Goal: Transaction & Acquisition: Purchase product/service

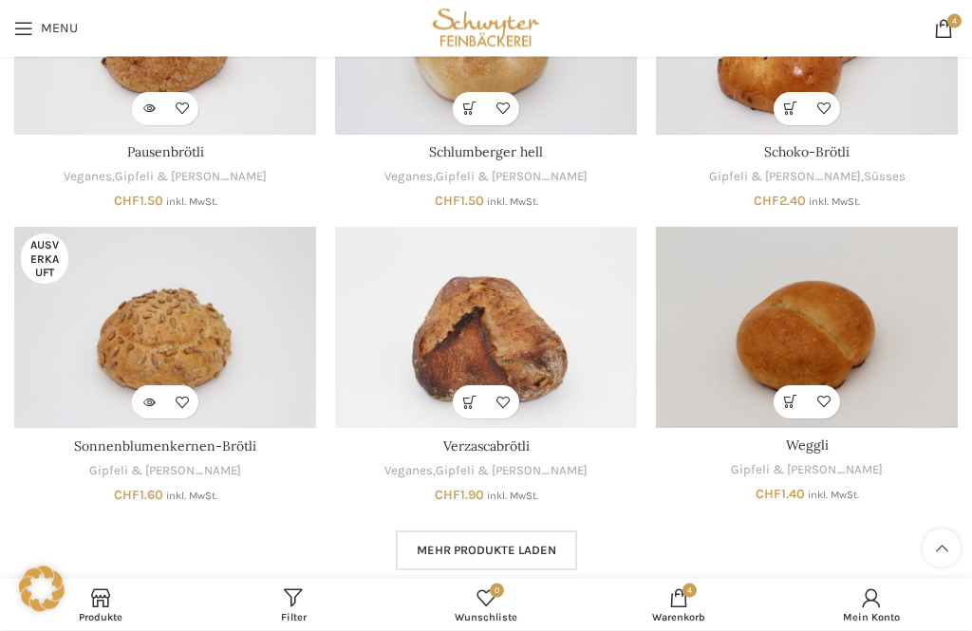
scroll to position [921, 0]
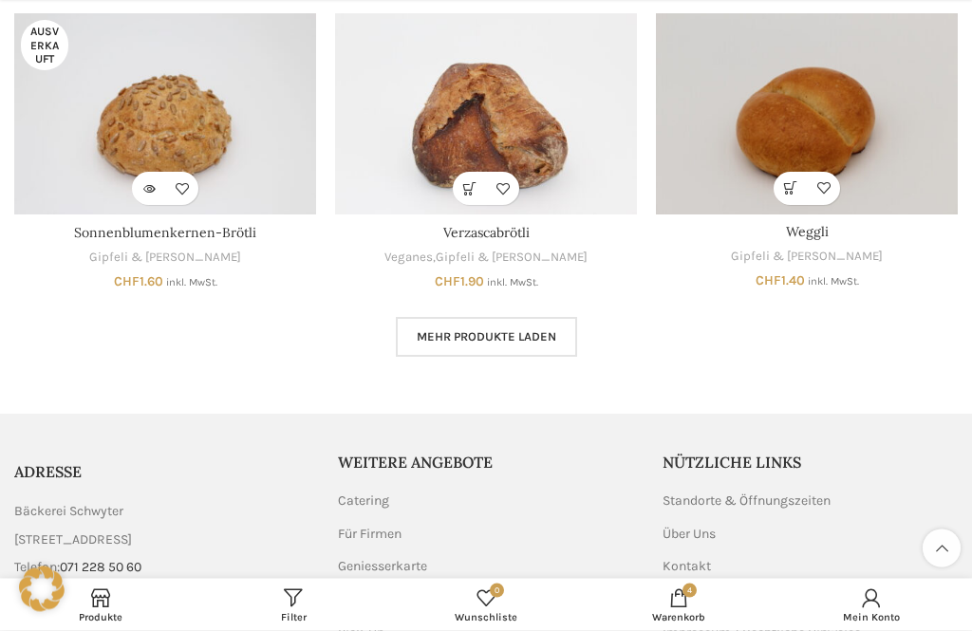
click at [523, 335] on span "Mehr Produkte laden" at bounding box center [486, 337] width 139 height 15
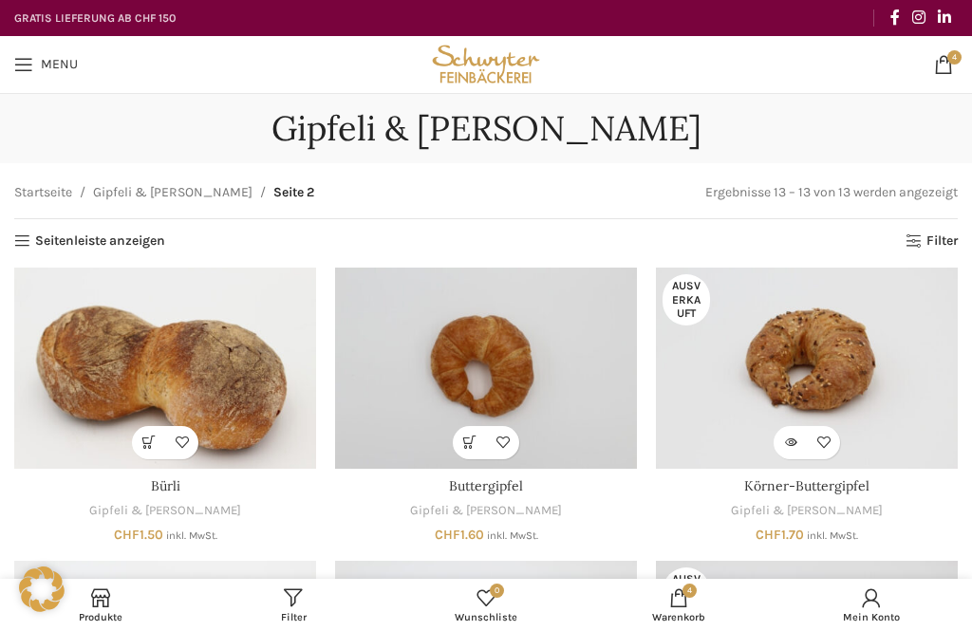
click at [13, 78] on link "Menu" at bounding box center [46, 65] width 83 height 38
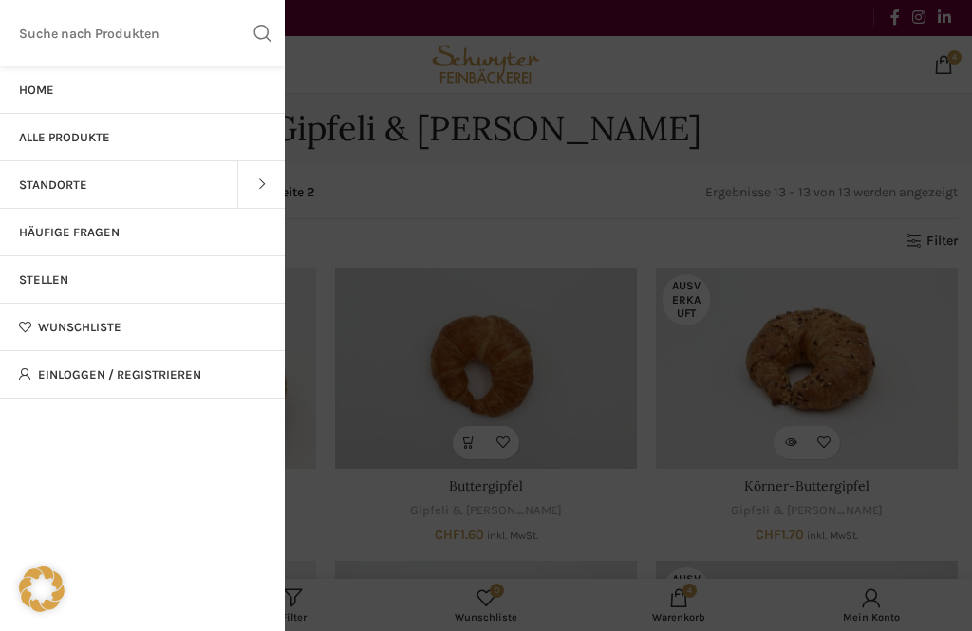
click at [133, 135] on link "Alle Produkte" at bounding box center [142, 137] width 285 height 47
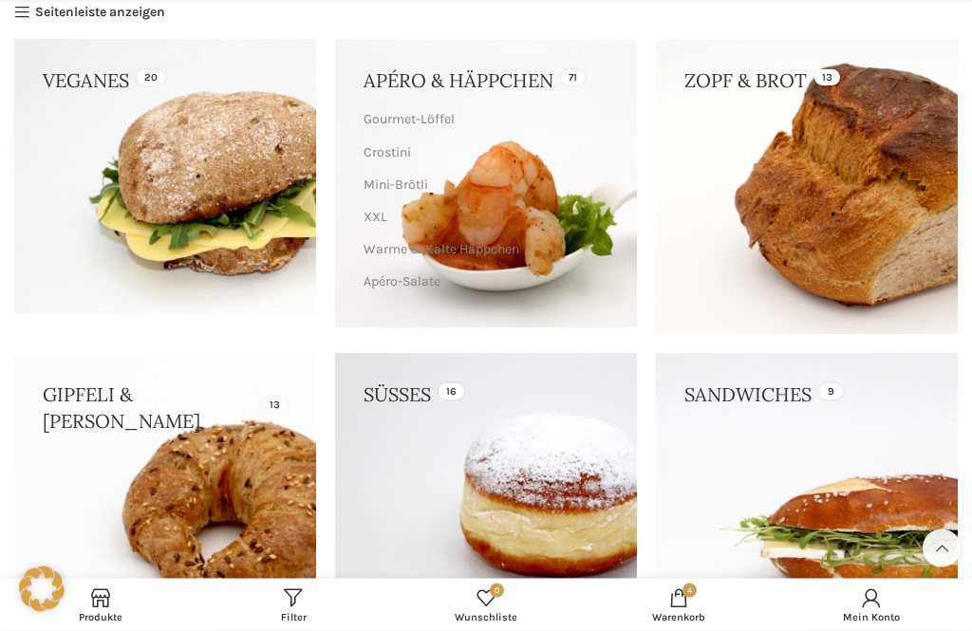
scroll to position [252, 0]
click at [866, 213] on link at bounding box center [807, 186] width 302 height 294
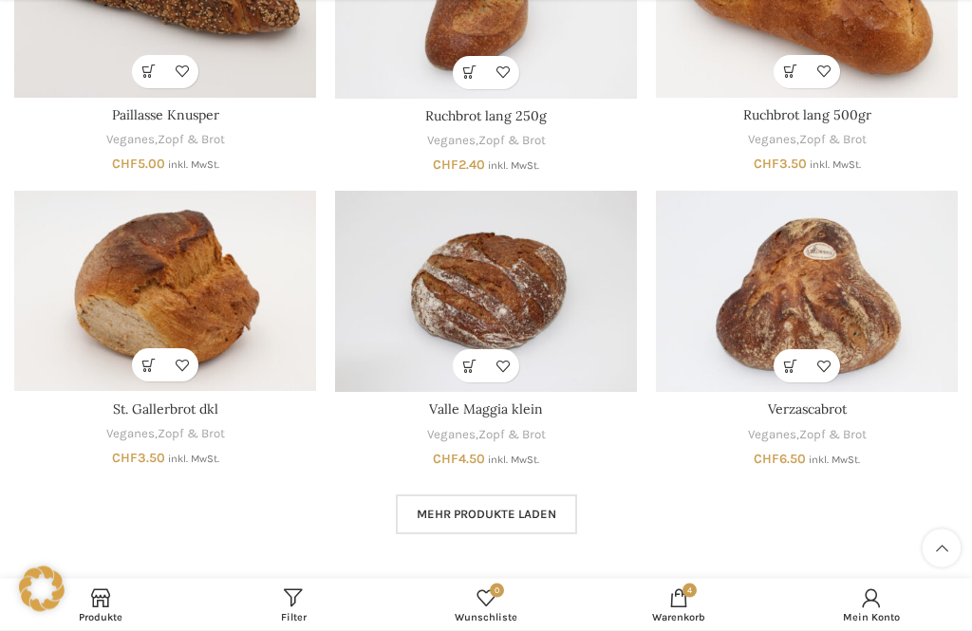
click at [496, 523] on link "Mehr Produkte laden" at bounding box center [486, 515] width 181 height 40
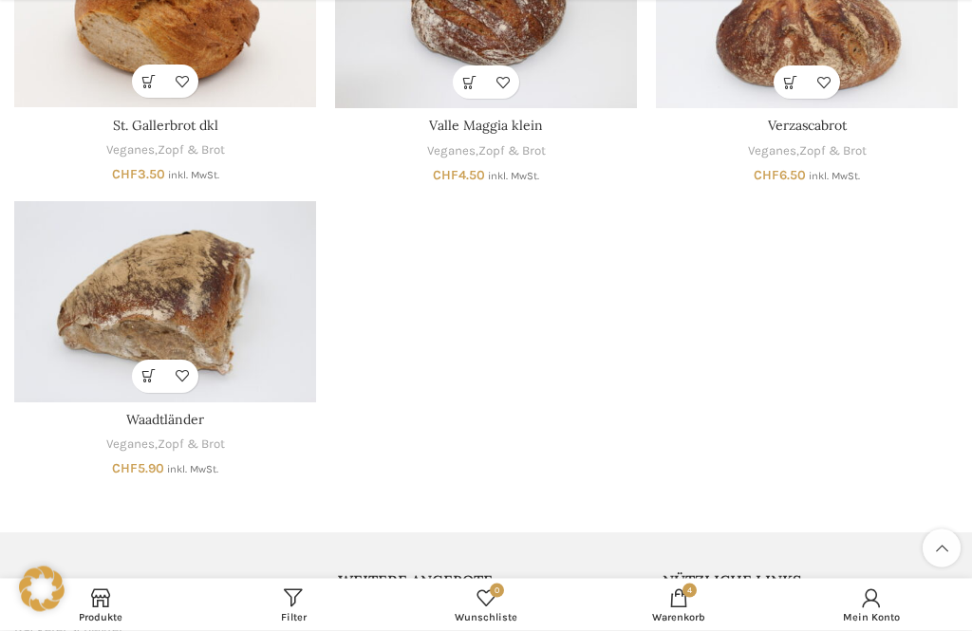
scroll to position [1242, 0]
click at [682, 623] on span "Warenkorb" at bounding box center [678, 617] width 174 height 12
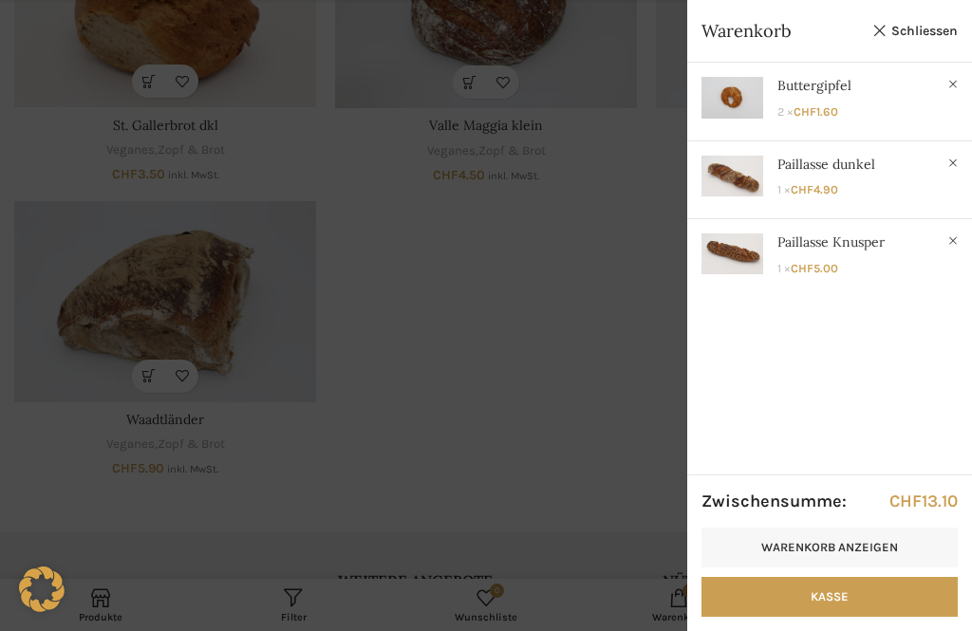
click at [870, 617] on link "Kasse" at bounding box center [829, 597] width 256 height 40
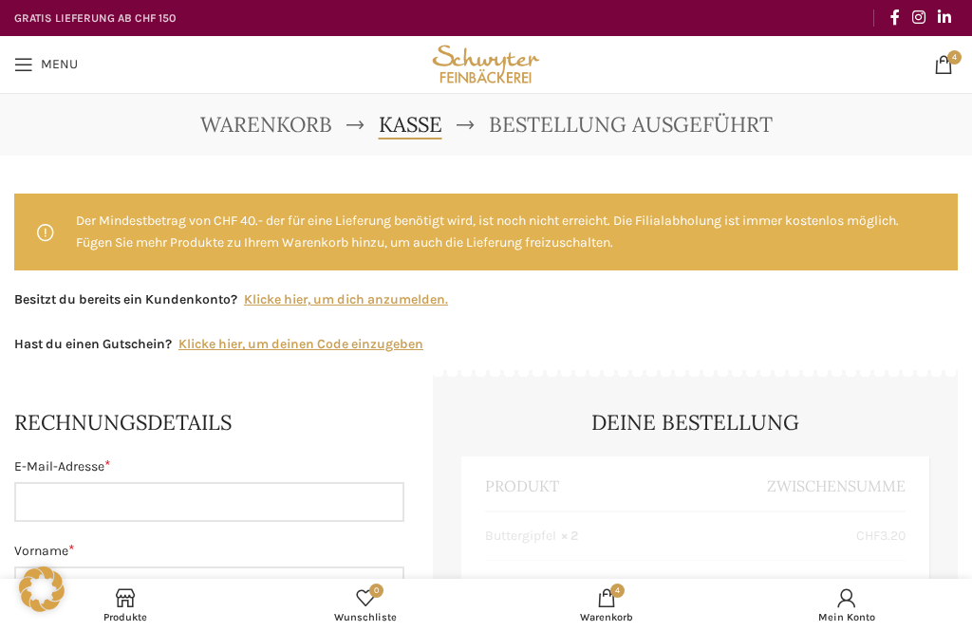
select select "SG"
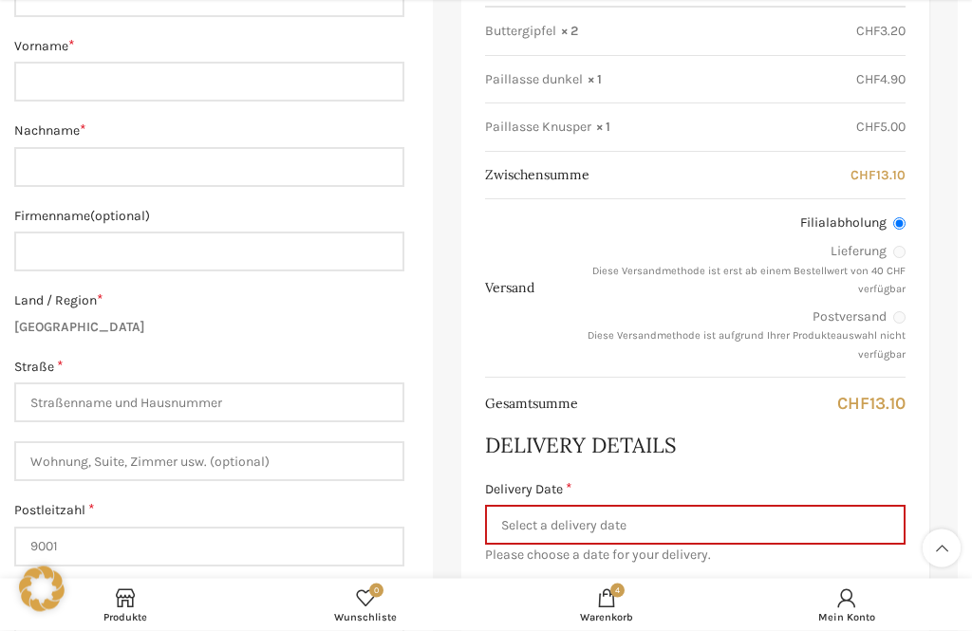
scroll to position [547, 0]
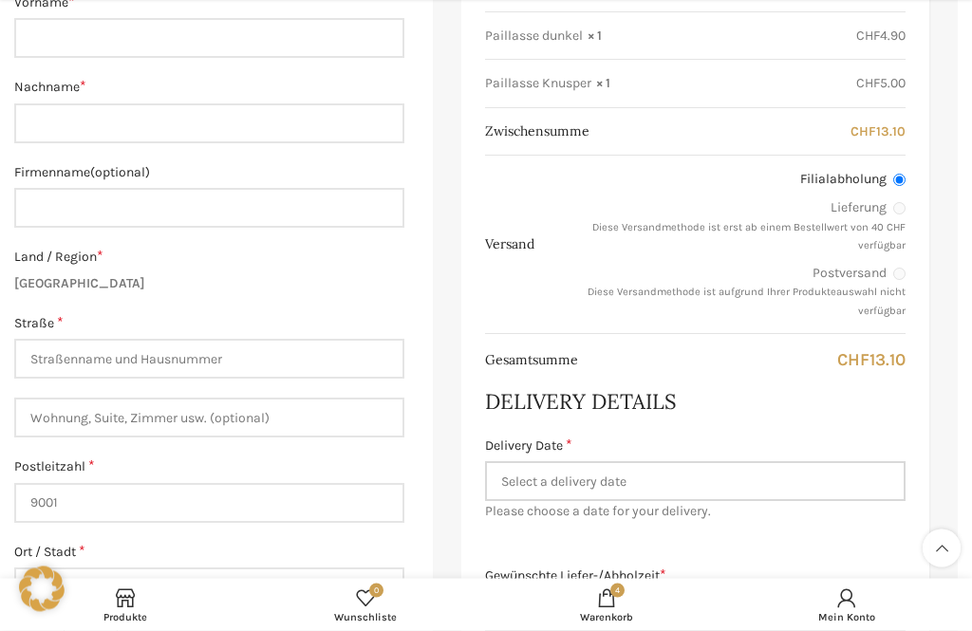
click at [801, 469] on input "Delivery Date *" at bounding box center [695, 482] width 420 height 40
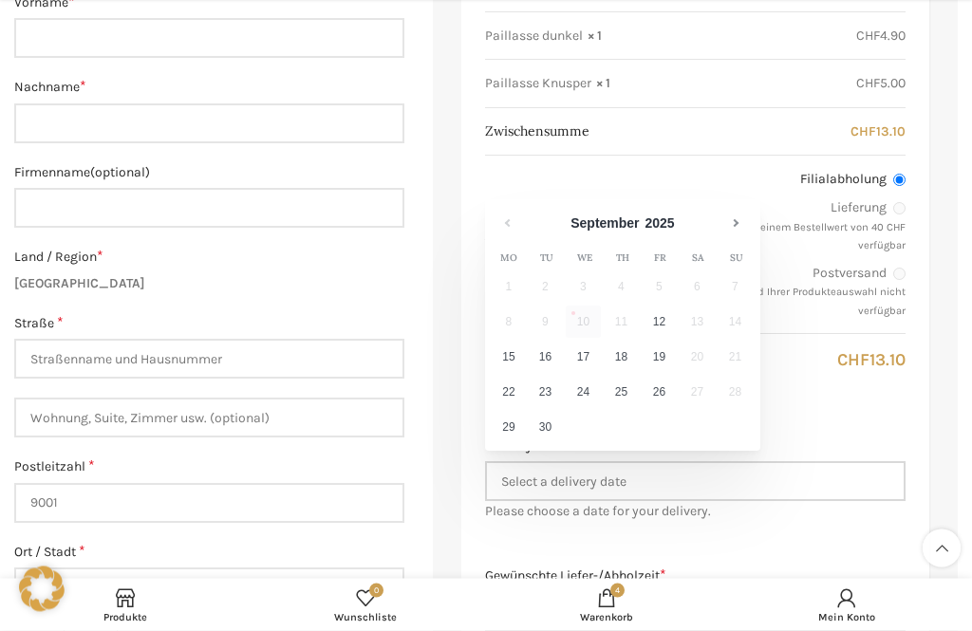
scroll to position [548, 0]
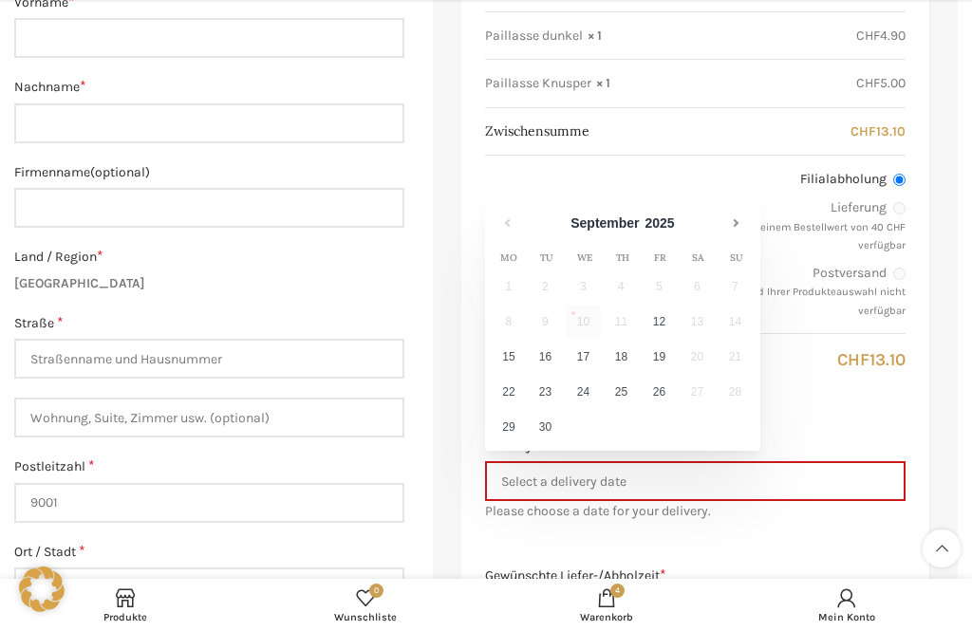
click at [875, 389] on h3 "Delivery Details" at bounding box center [695, 401] width 420 height 29
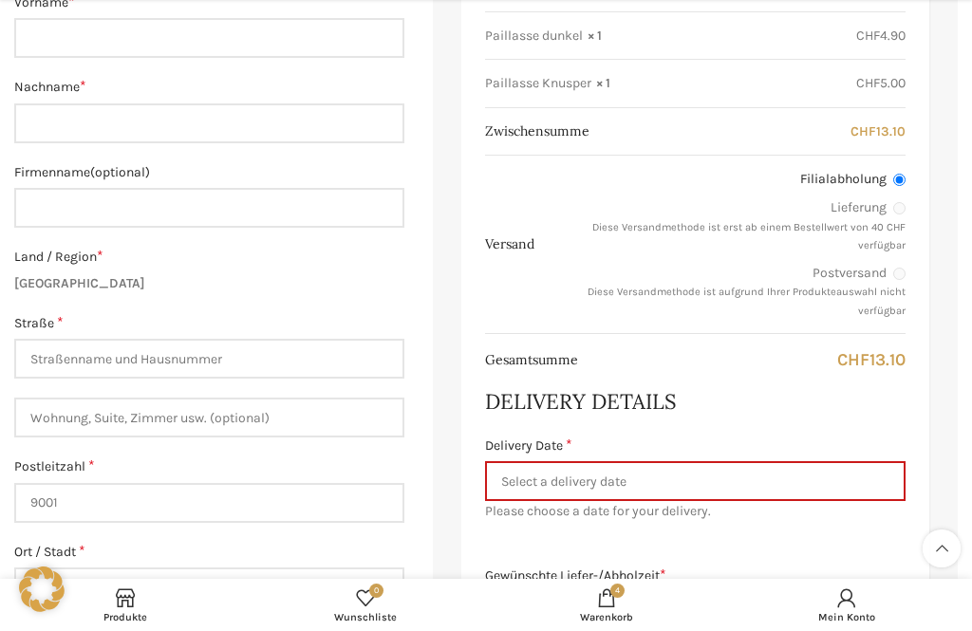
click at [851, 596] on input "Gewünschte Liefer-/Abholzeit *" at bounding box center [695, 611] width 420 height 40
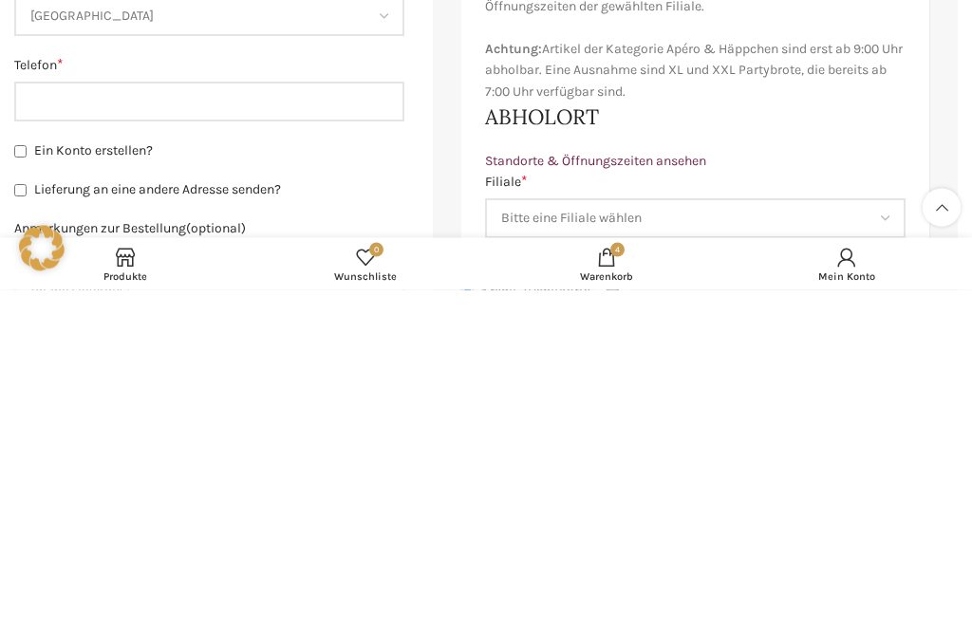
scroll to position [867, 0]
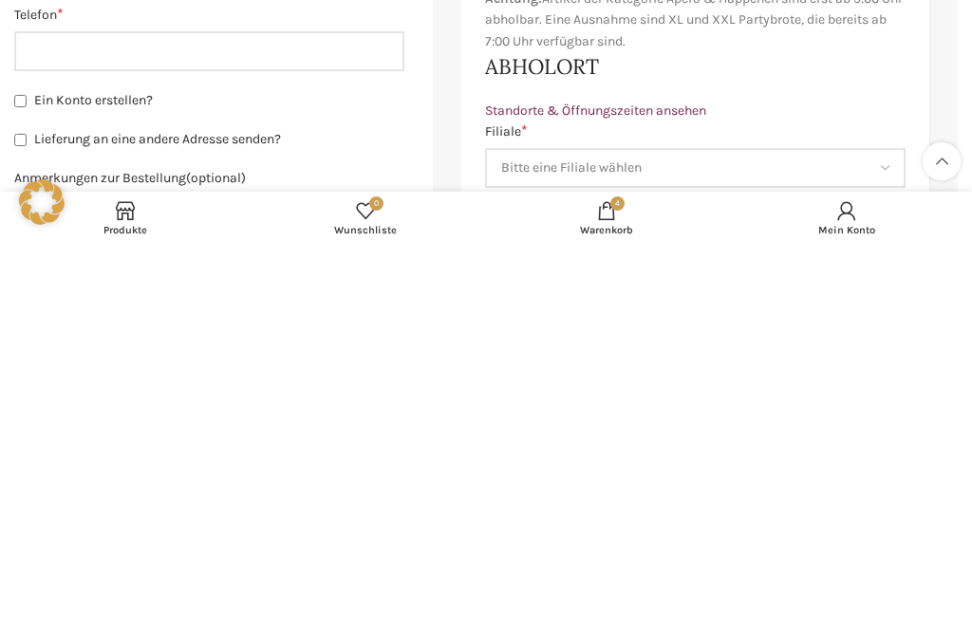
type input "10"
click at [882, 535] on select "Bitte eine Filiale wählen Backstube Schuppis Neugasse Lindenpark Bahnhof St. Ga…" at bounding box center [695, 555] width 420 height 40
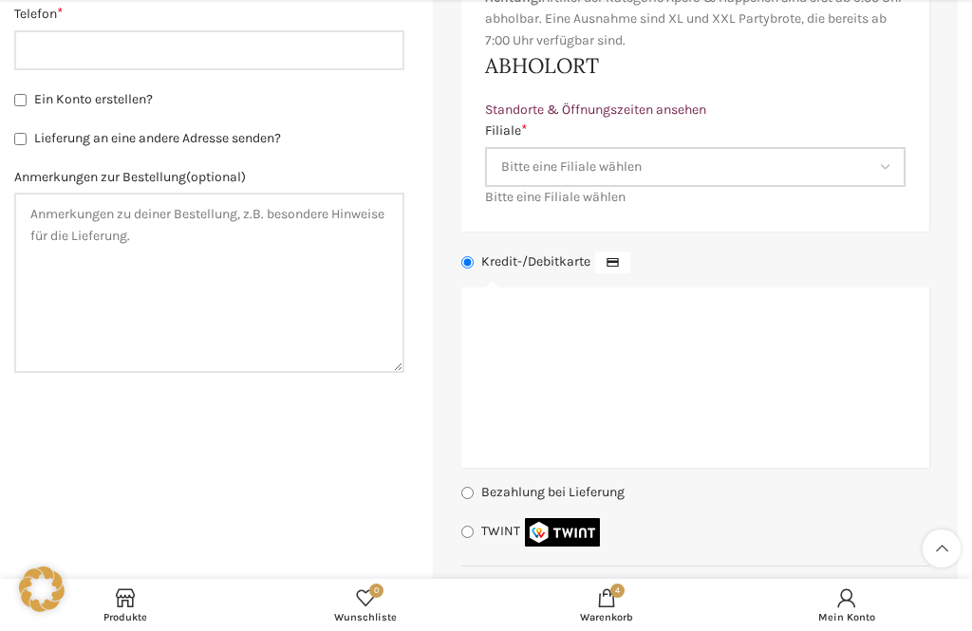
select select "11683"
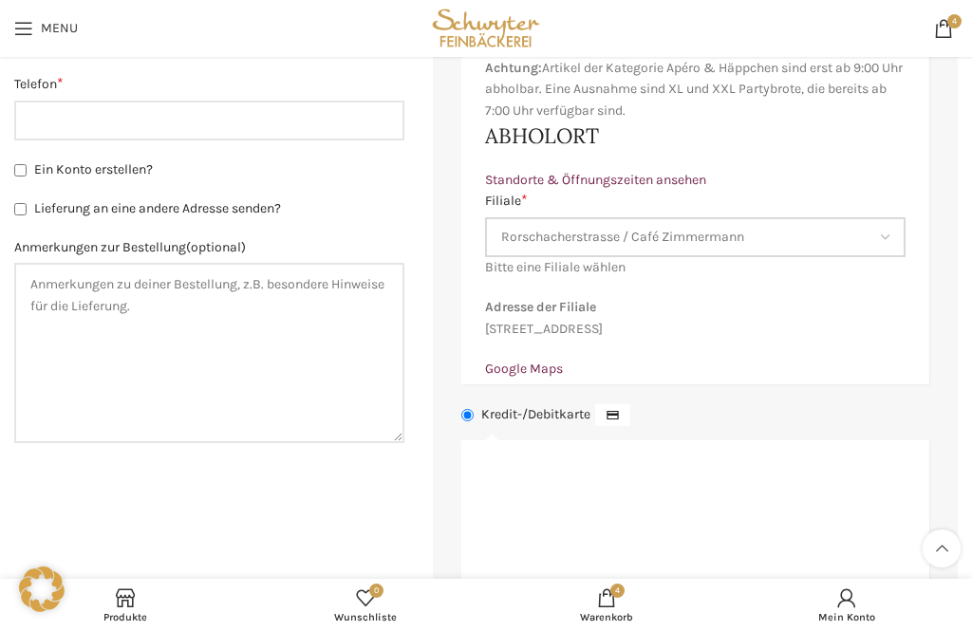
scroll to position [1184, 0]
click at [673, 173] on link "Standorte & Öffnungszeiten ansehen" at bounding box center [595, 181] width 221 height 16
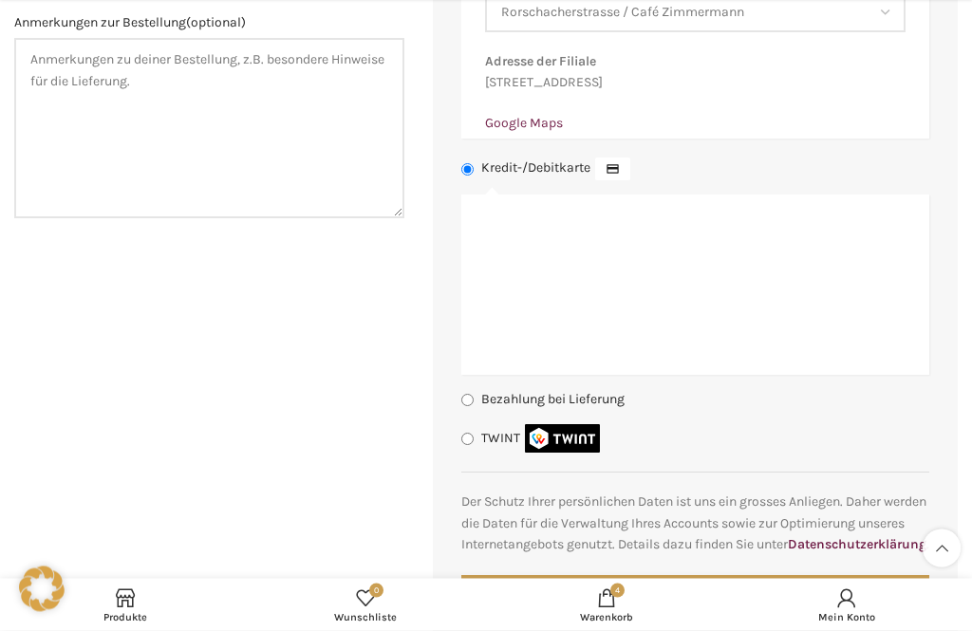
scroll to position [1408, 0]
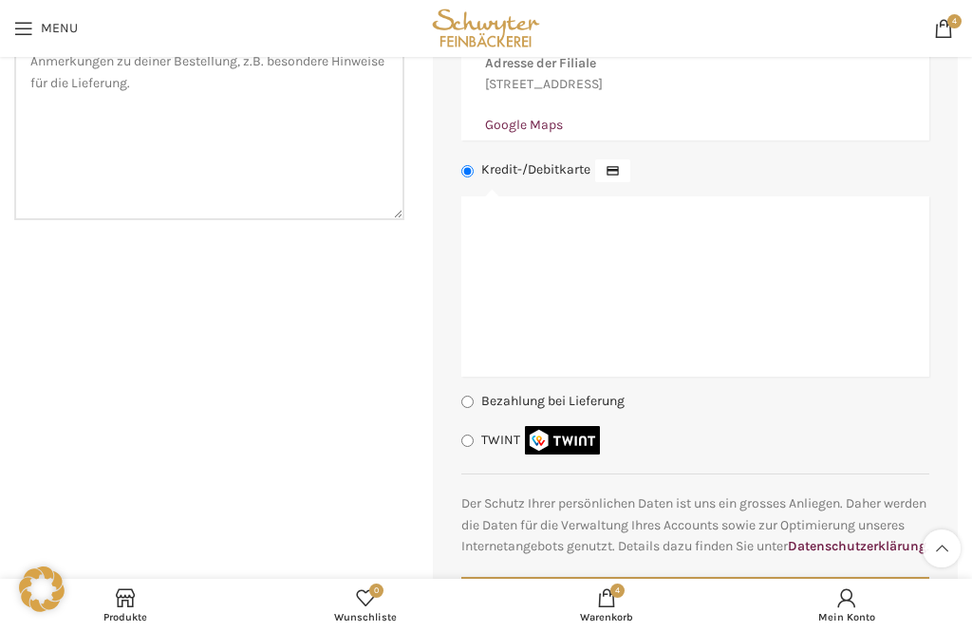
click at [462, 406] on input "Bezahlung bei Lieferung" at bounding box center [467, 402] width 12 height 12
radio input "true"
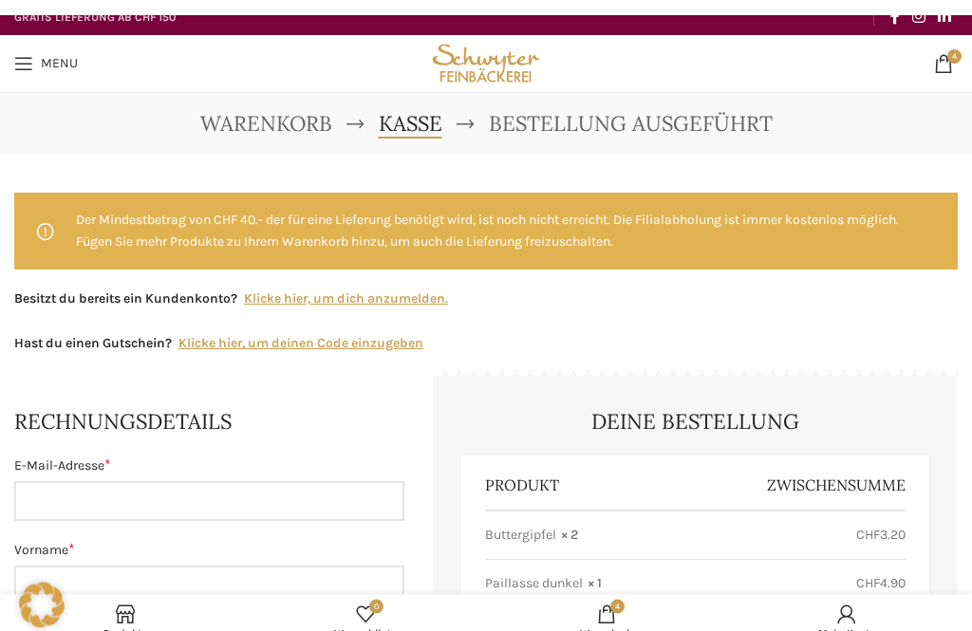
scroll to position [0, 0]
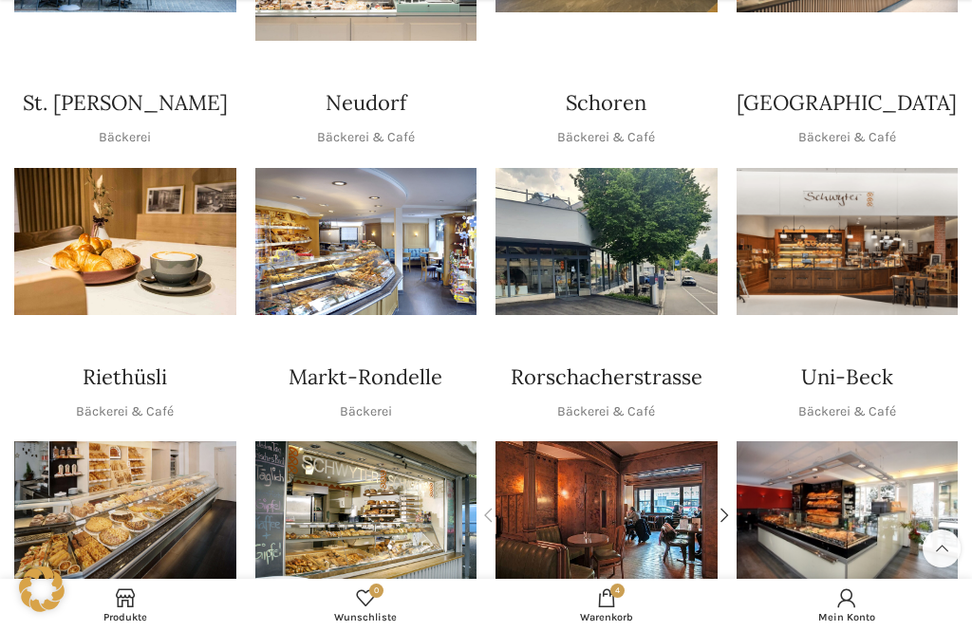
scroll to position [583, 0]
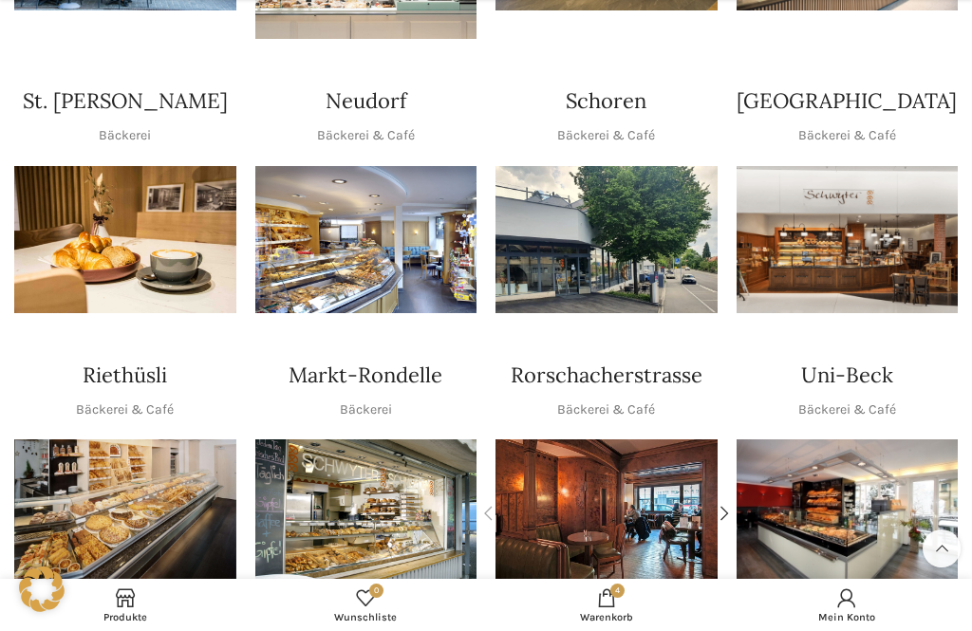
click at [642, 399] on p "Bäckerei & Café" at bounding box center [606, 409] width 98 height 21
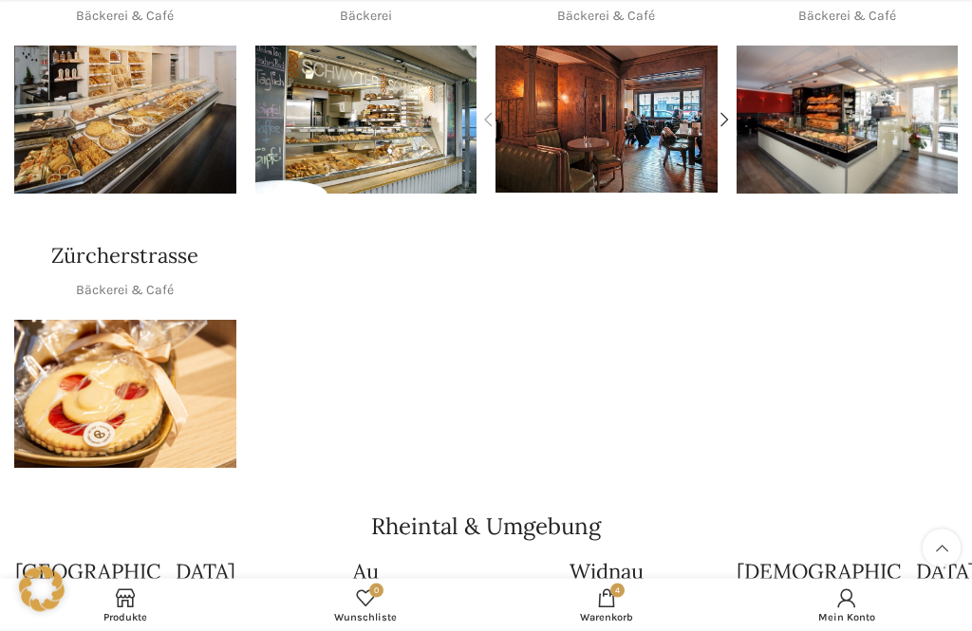
scroll to position [976, 0]
click at [615, 623] on span "Warenkorb" at bounding box center [606, 617] width 222 height 12
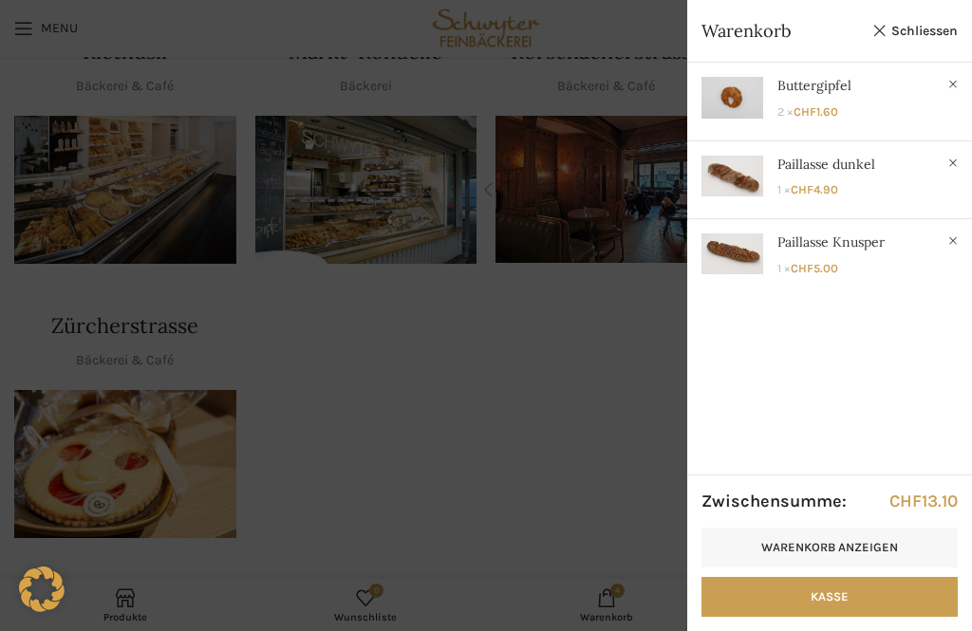
scroll to position [904, 0]
click at [875, 559] on link "Warenkorb anzeigen" at bounding box center [829, 548] width 256 height 40
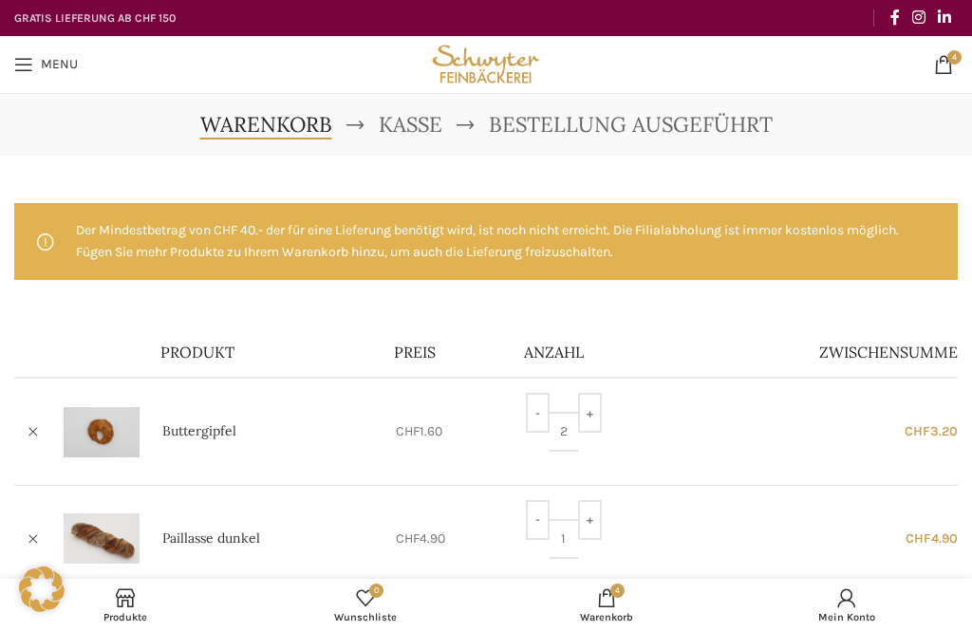
click at [943, 74] on link "4 items CHF 13.10" at bounding box center [943, 65] width 38 height 38
click at [948, 58] on span "4 items" at bounding box center [954, 57] width 14 height 14
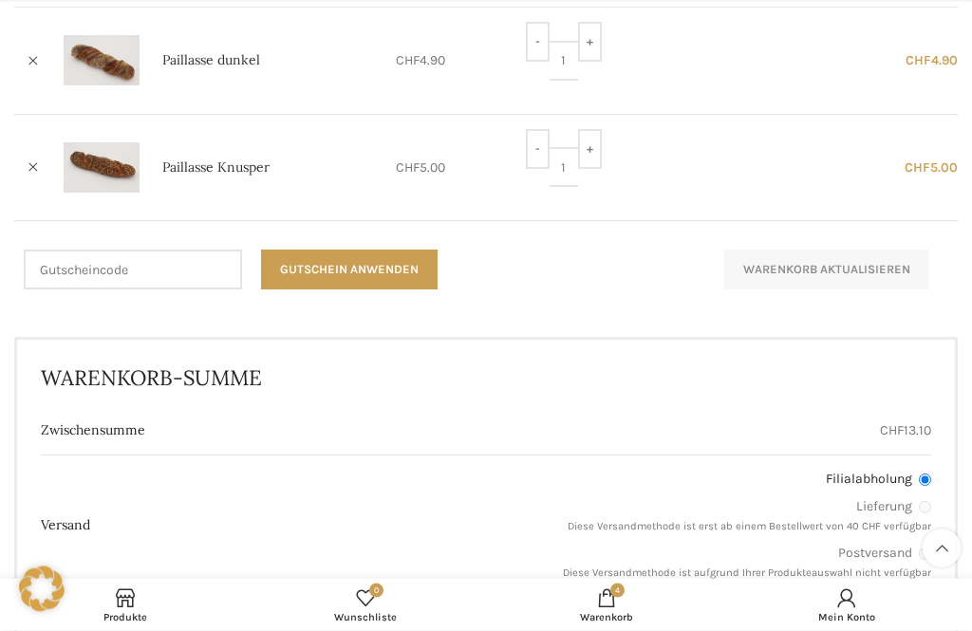
scroll to position [478, 0]
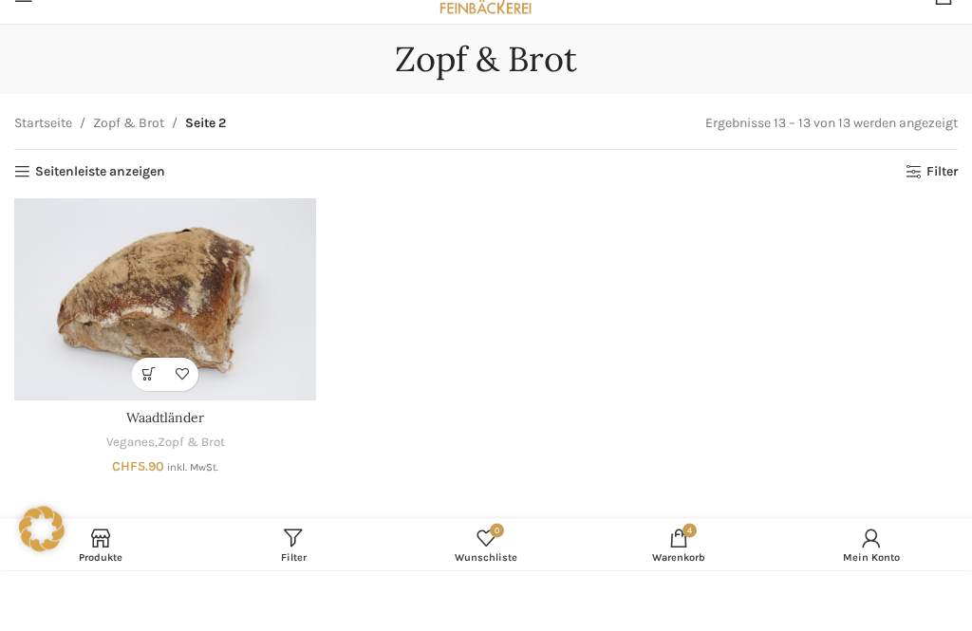
scroll to position [70, 0]
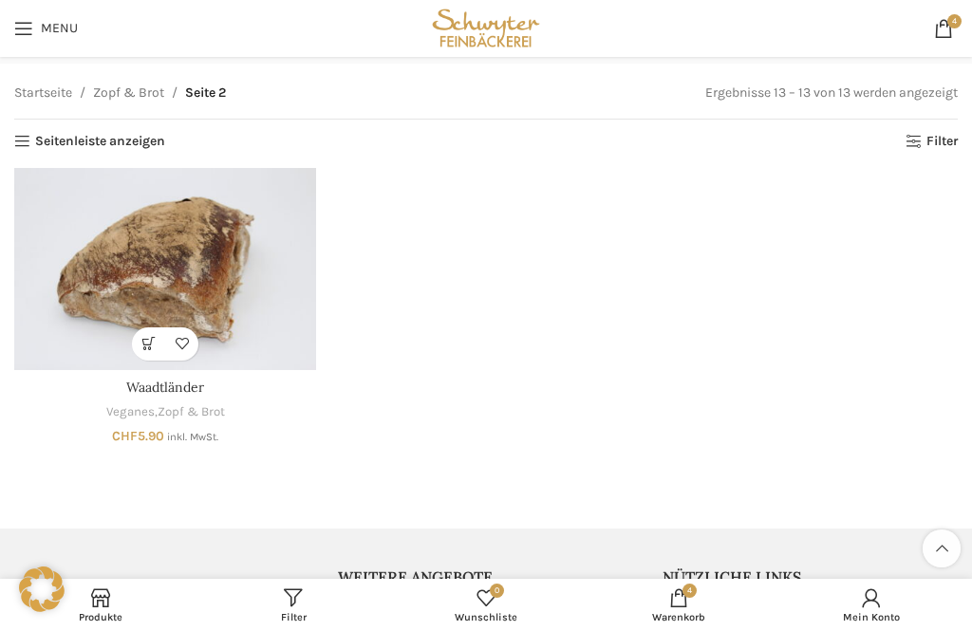
scroll to position [95, 0]
